Goal: Task Accomplishment & Management: Manage account settings

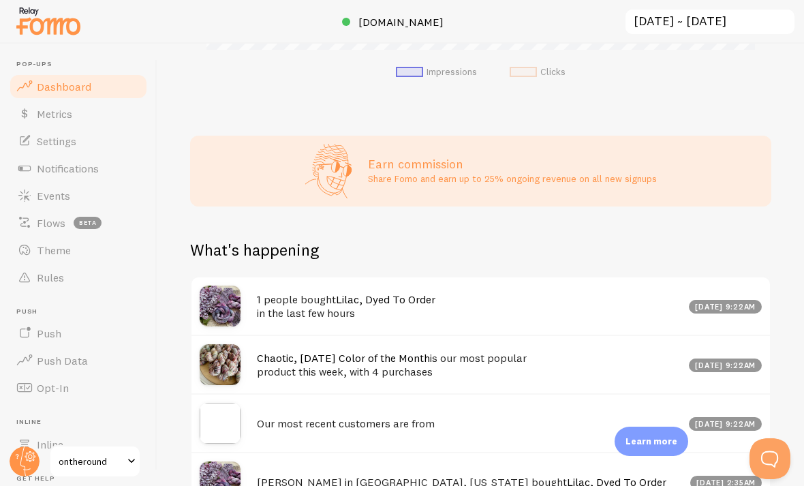
scroll to position [609, 0]
click at [73, 162] on span "Notifications" at bounding box center [68, 169] width 62 height 14
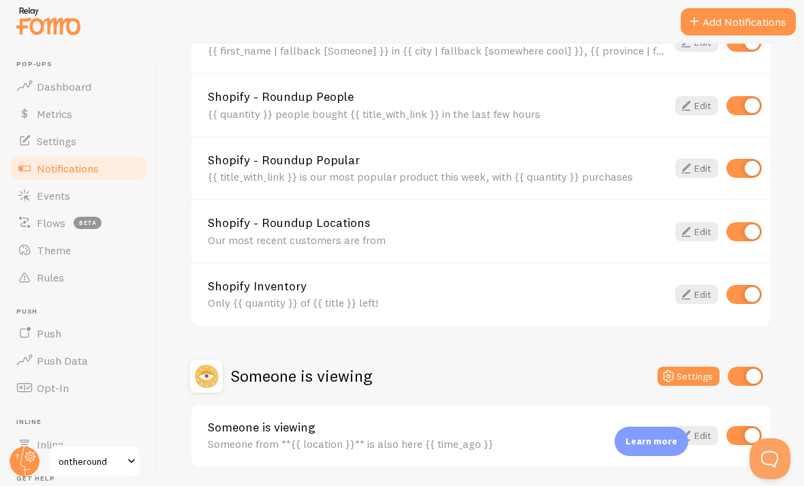
scroll to position [564, 0]
click at [709, 420] on div "Someone is viewing Someone from **{{ location }}** is also here {{ time_ago }} …" at bounding box center [481, 437] width 579 height 62
click at [701, 432] on link "Edit" at bounding box center [697, 436] width 43 height 19
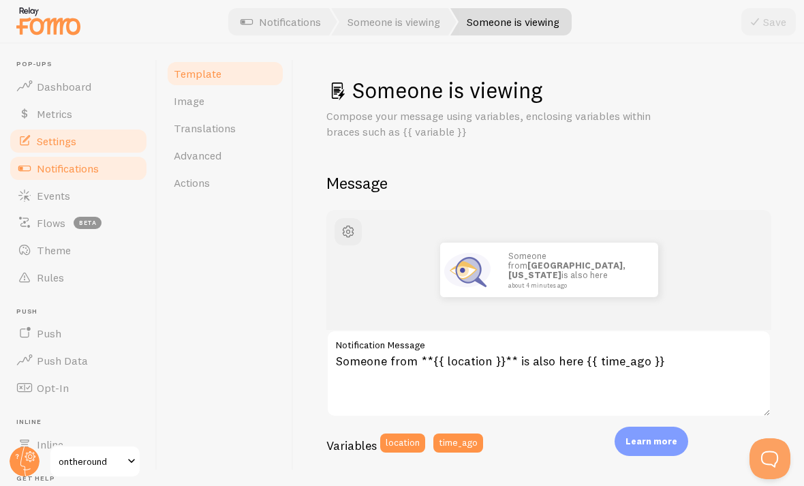
click at [95, 142] on link "Settings" at bounding box center [78, 140] width 140 height 27
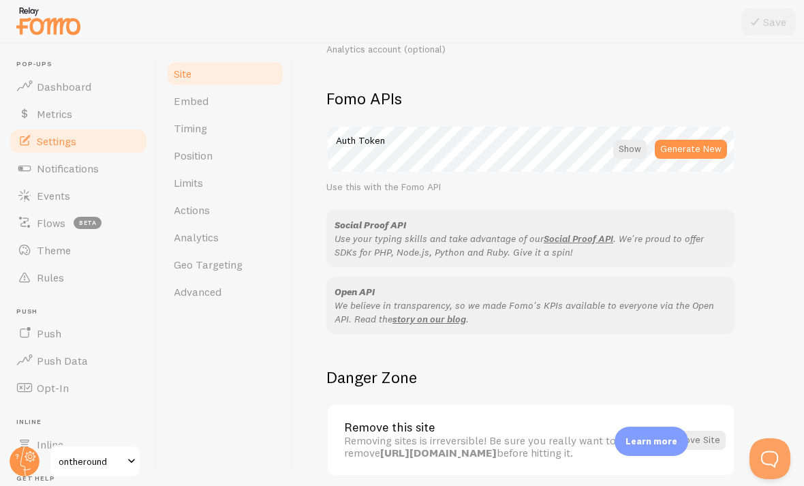
scroll to position [744, 0]
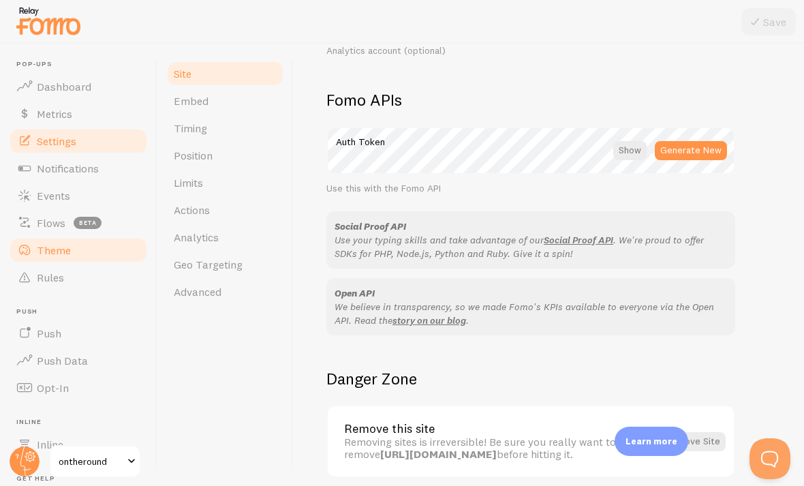
click at [75, 238] on link "Theme" at bounding box center [78, 250] width 140 height 27
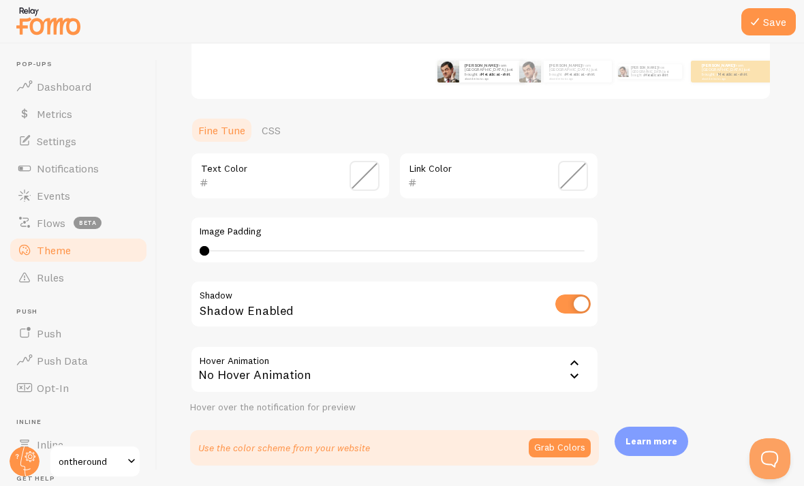
scroll to position [257, 0]
click at [558, 442] on button "Grab Colors" at bounding box center [560, 448] width 62 height 19
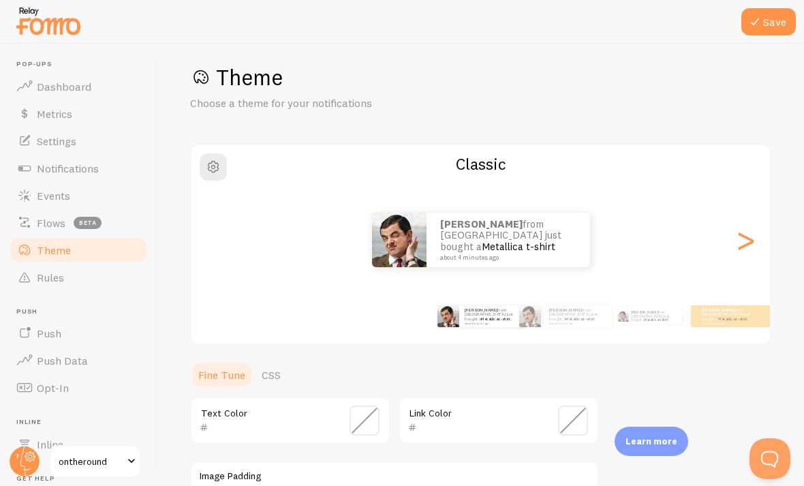
scroll to position [12, 0]
click at [751, 246] on div ">" at bounding box center [746, 241] width 16 height 98
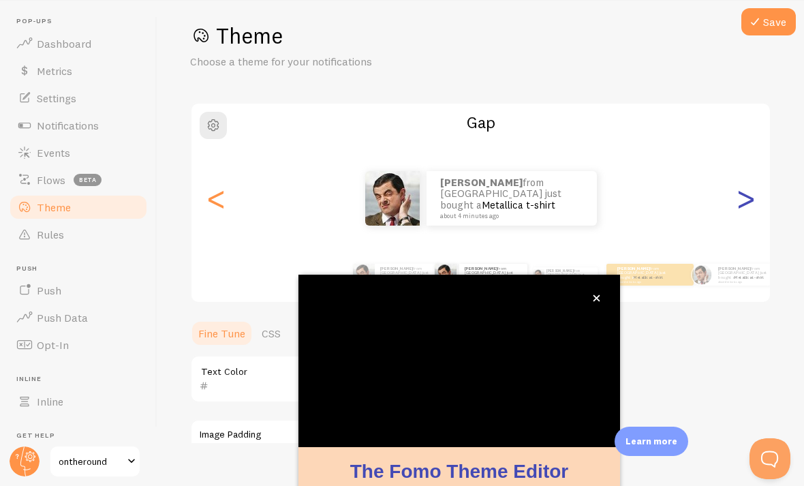
scroll to position [100, 0]
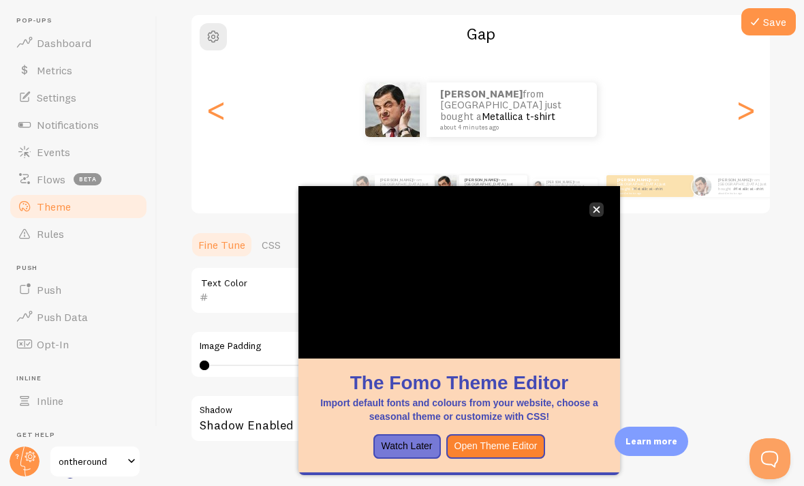
click at [603, 215] on button "close," at bounding box center [597, 209] width 14 height 14
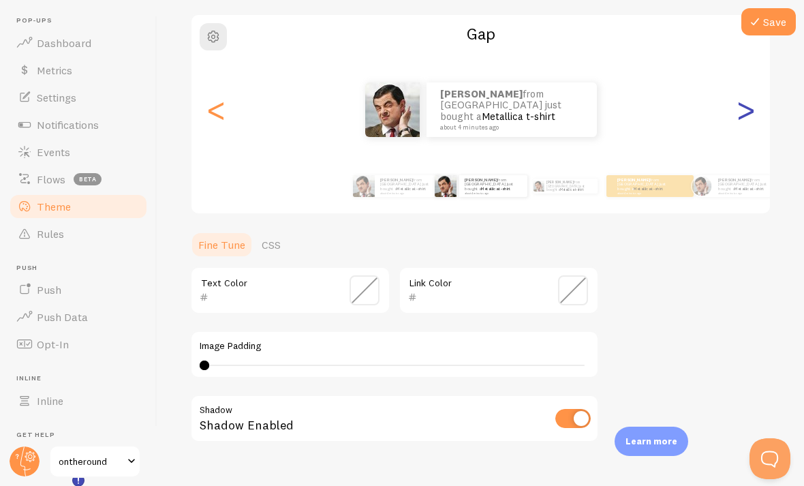
click at [748, 118] on div ">" at bounding box center [746, 110] width 16 height 98
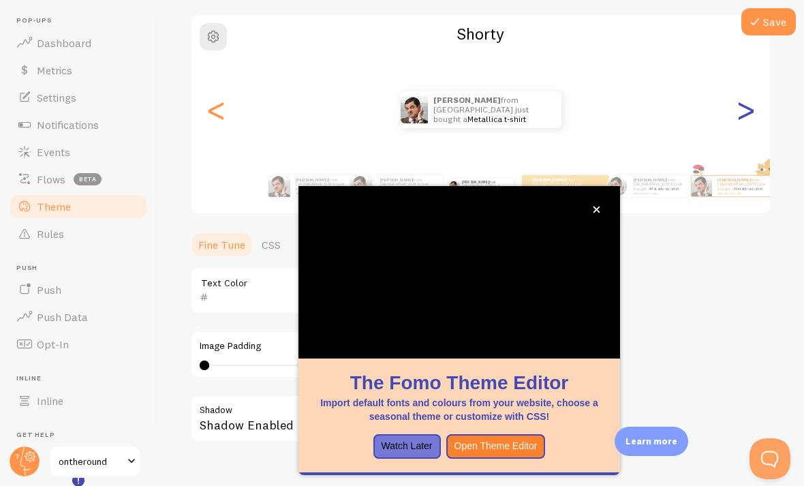
click at [742, 116] on div ">" at bounding box center [746, 110] width 16 height 98
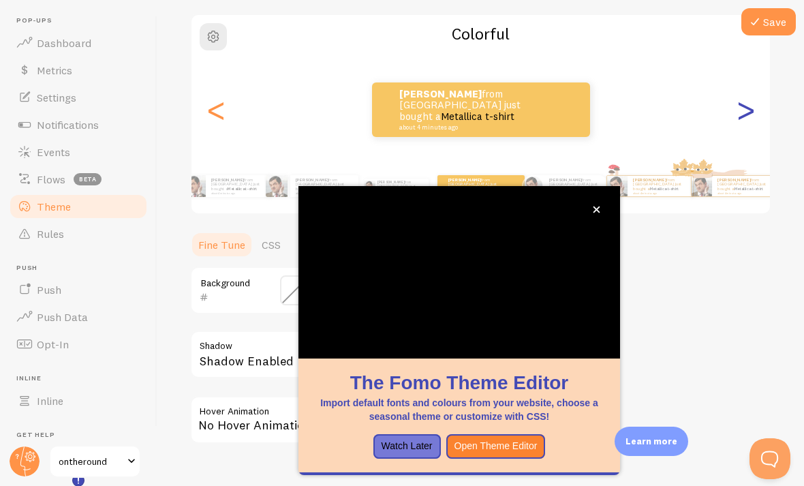
click at [751, 110] on div ">" at bounding box center [746, 110] width 16 height 98
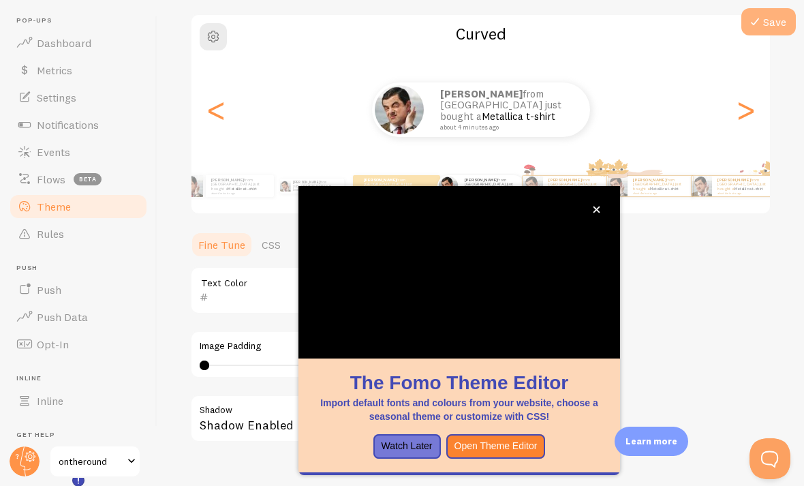
click at [771, 33] on button "Save" at bounding box center [769, 21] width 55 height 27
